Goal: Browse casually: Explore the website without a specific task or goal

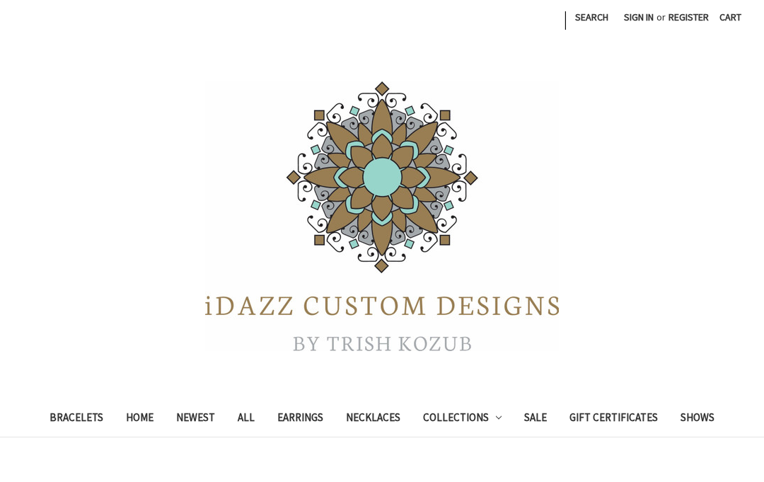
click at [375, 419] on link "Necklaces" at bounding box center [373, 419] width 77 height 35
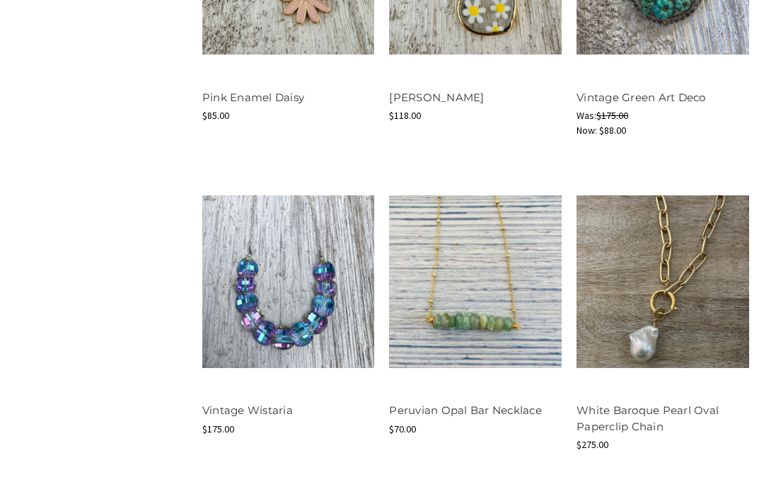
scroll to position [1620, 0]
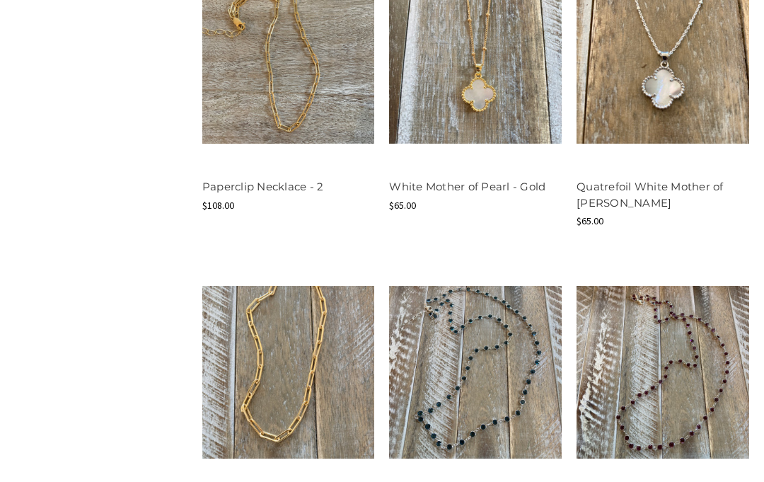
scroll to position [1509, 0]
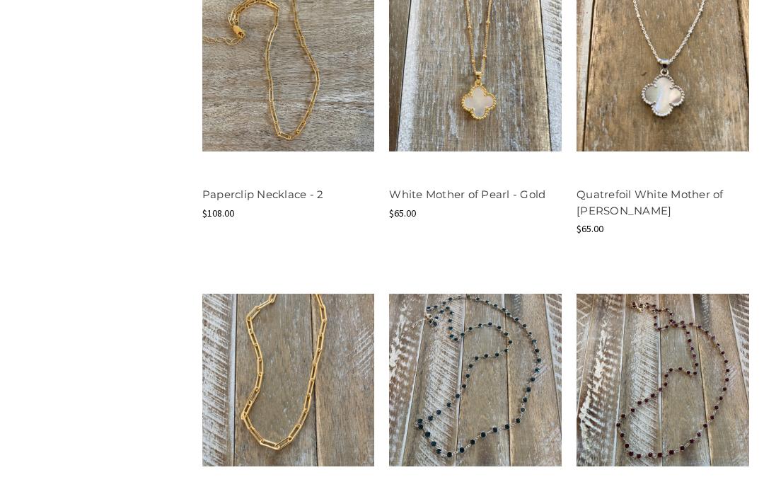
click at [649, 194] on link "Quatrefoil White Mother of [PERSON_NAME]" at bounding box center [650, 203] width 147 height 30
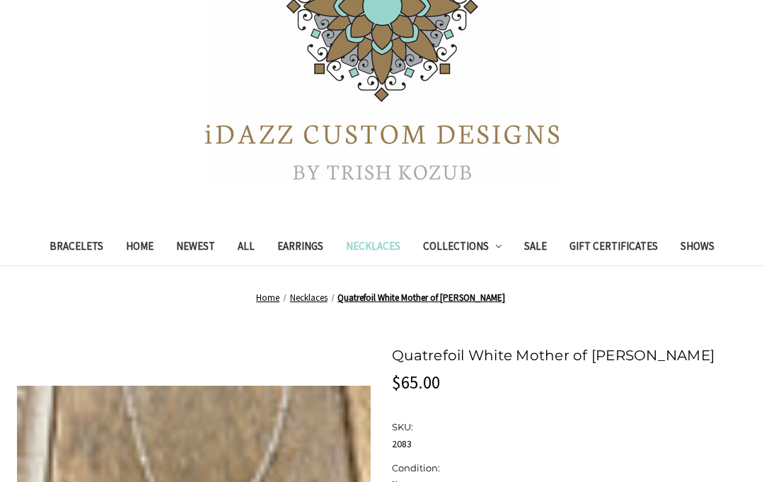
scroll to position [167, 0]
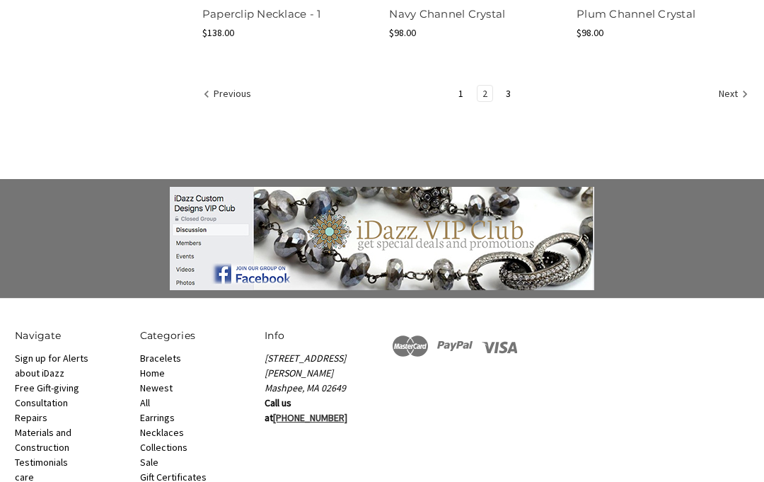
scroll to position [2003, 0]
click at [509, 90] on link "3" at bounding box center [508, 94] width 15 height 16
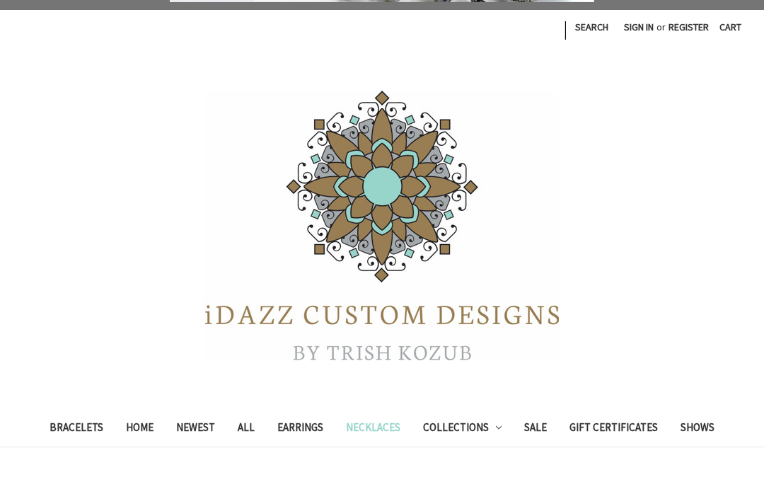
scroll to position [107, 0]
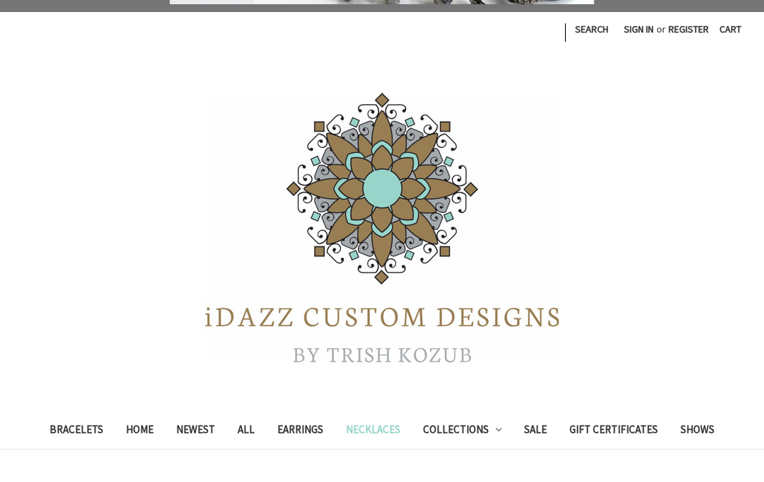
click at [71, 430] on link "Bracelets" at bounding box center [76, 431] width 76 height 35
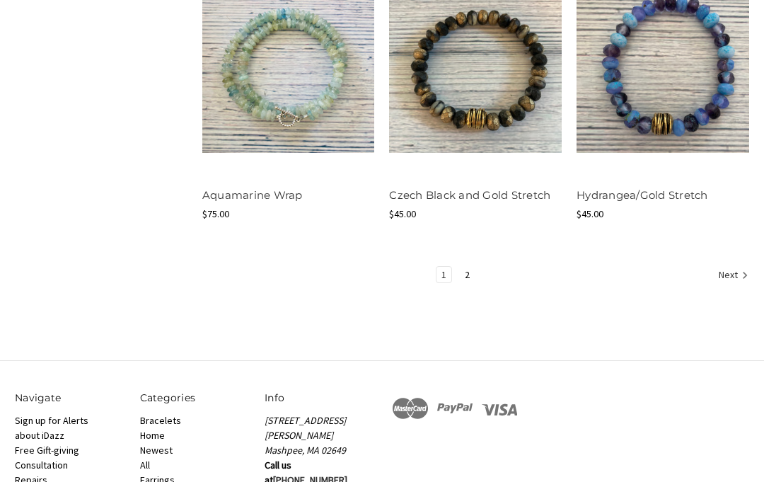
scroll to position [1680, 0]
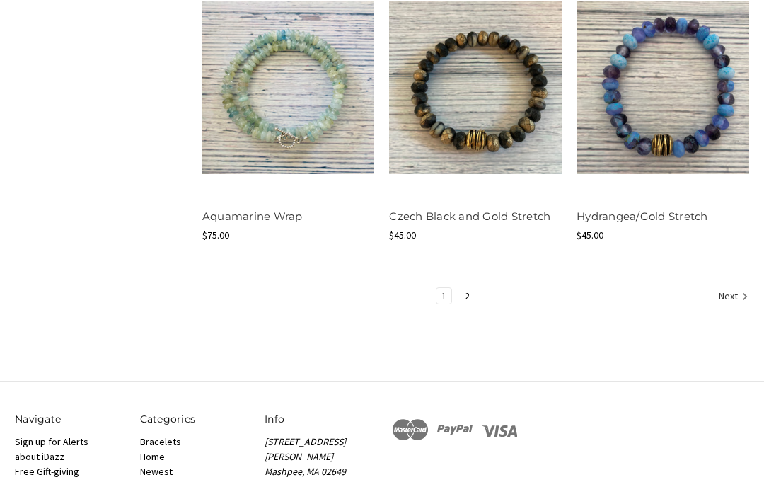
click at [472, 290] on link "2" at bounding box center [467, 296] width 15 height 16
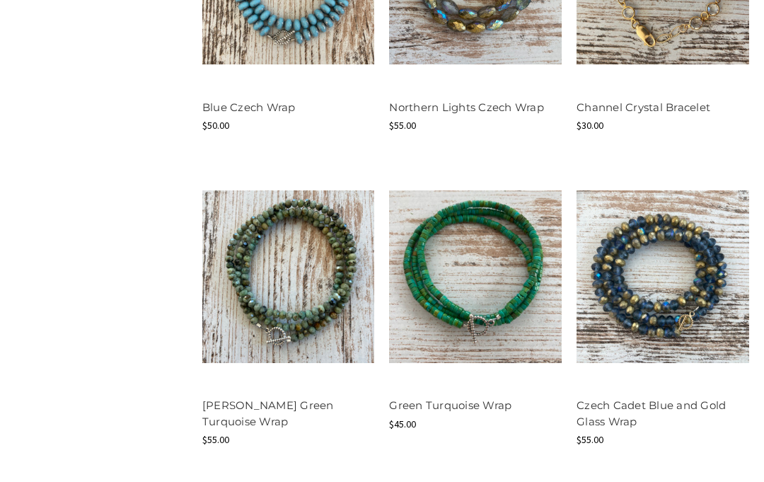
scroll to position [1502, 0]
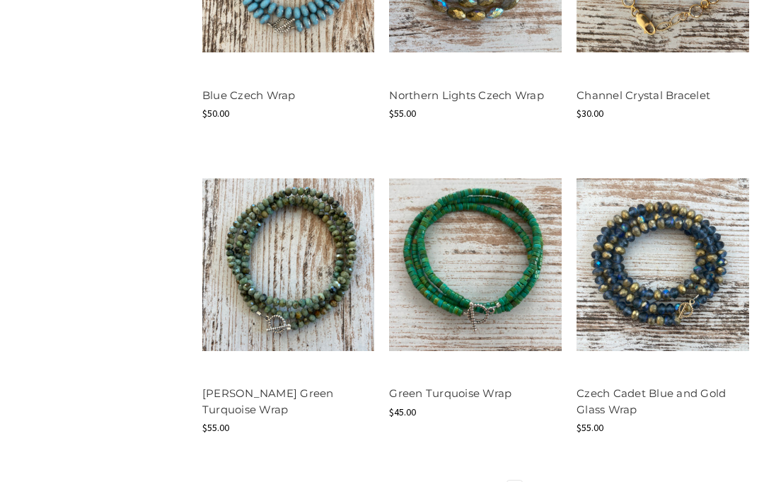
click at [517, 481] on link "2" at bounding box center [514, 489] width 15 height 16
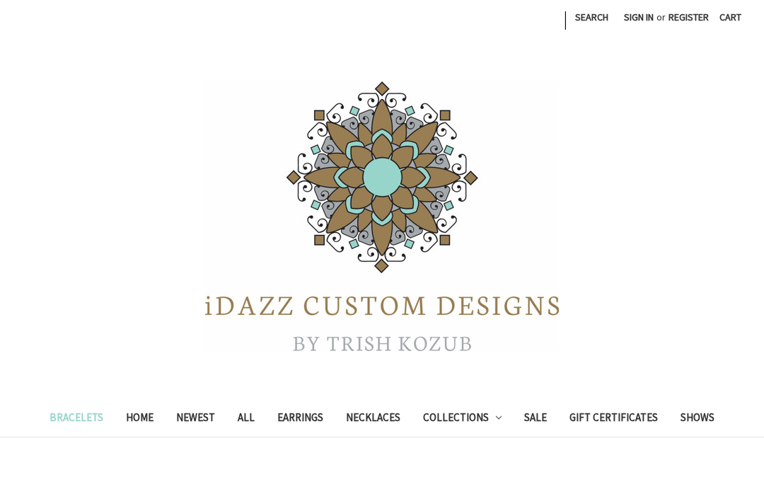
click at [197, 417] on link "Newest" at bounding box center [196, 419] width 62 height 35
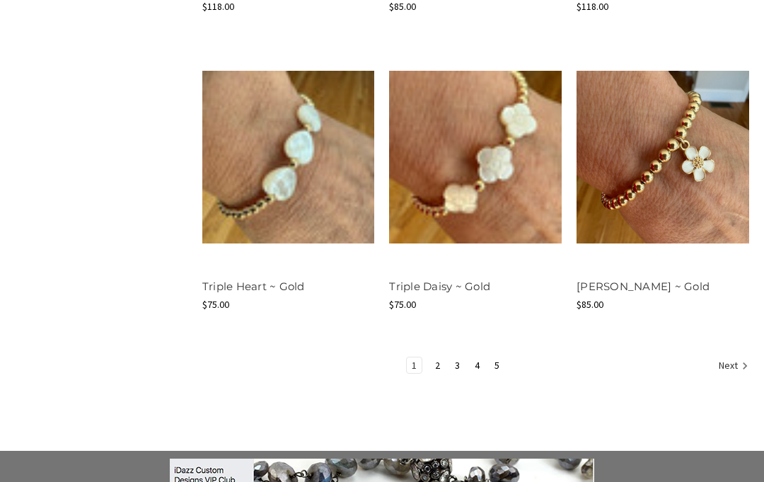
scroll to position [1714, 0]
click at [725, 358] on link "Next" at bounding box center [731, 367] width 35 height 18
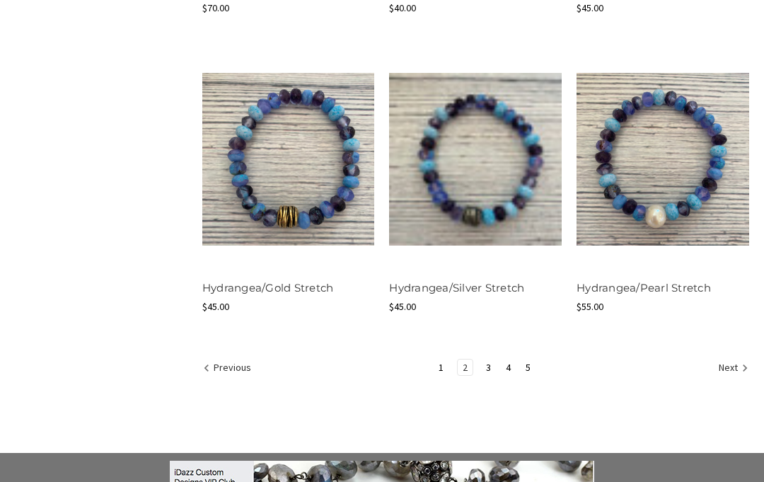
scroll to position [1697, 0]
click at [491, 367] on link "3" at bounding box center [488, 367] width 15 height 16
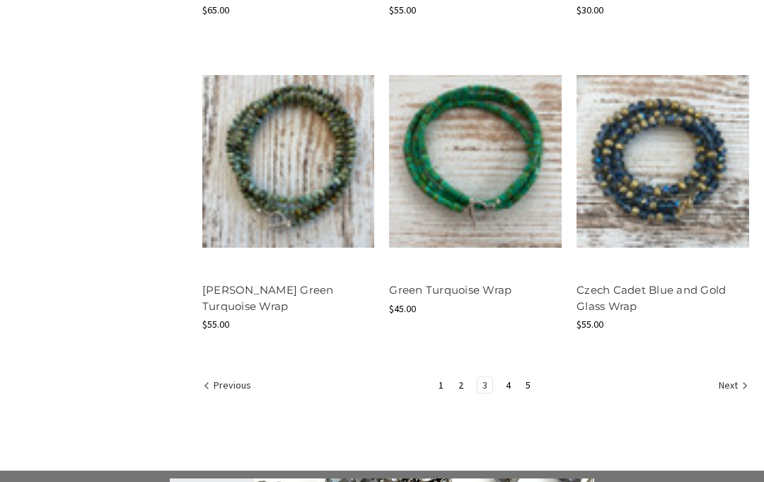
scroll to position [1695, 0]
click at [510, 382] on link "4" at bounding box center [508, 385] width 15 height 16
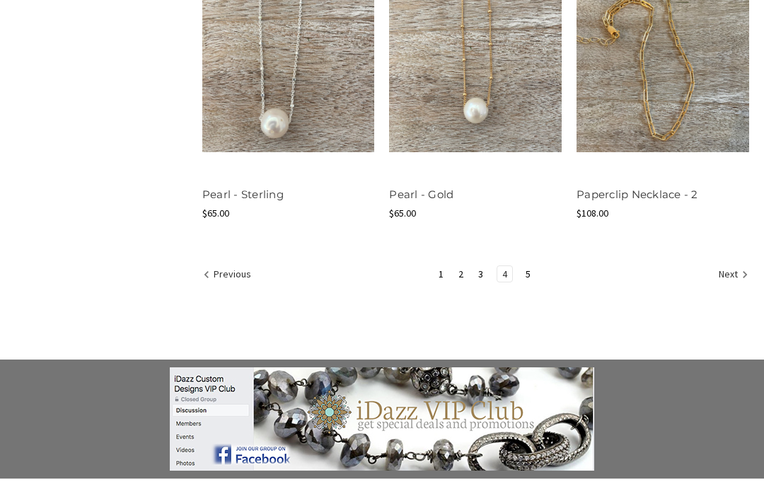
scroll to position [1823, 0]
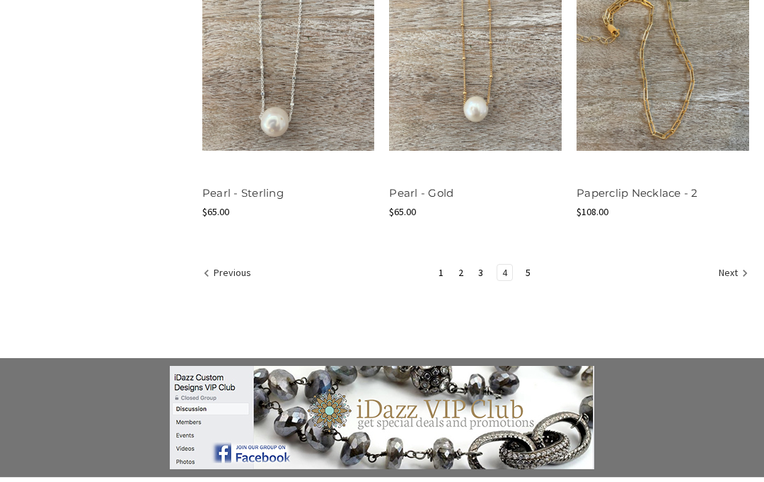
click at [529, 275] on link "5" at bounding box center [528, 273] width 15 height 16
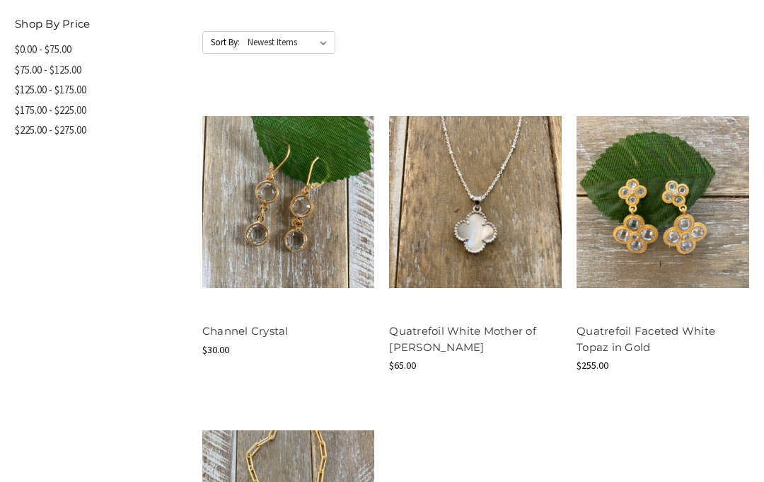
scroll to position [761, 0]
